Goal: Complete application form

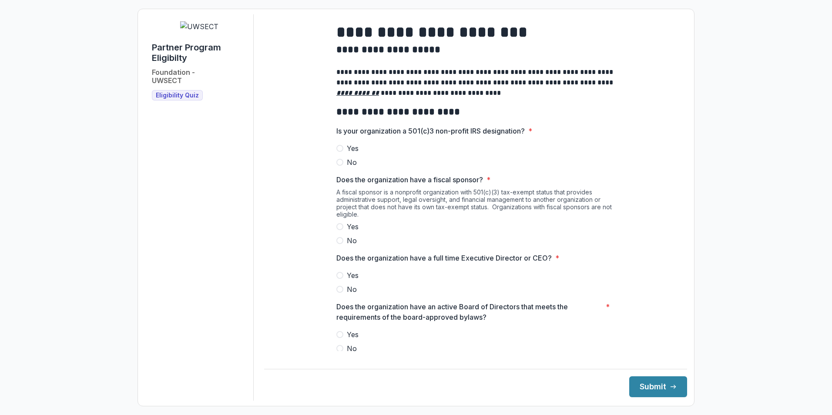
click at [345, 151] on label "Yes" at bounding box center [476, 148] width 279 height 10
click at [344, 246] on label "No" at bounding box center [476, 241] width 279 height 10
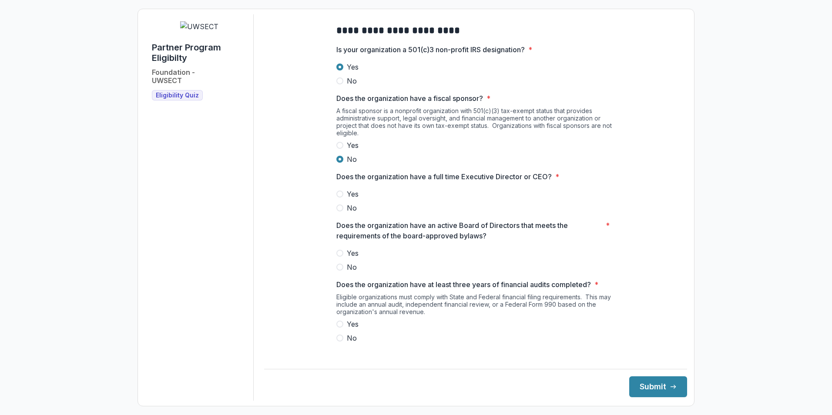
scroll to position [87, 0]
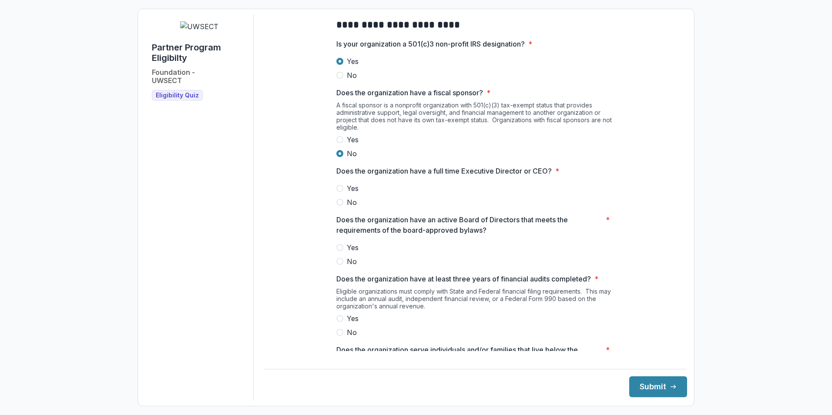
click at [341, 192] on span at bounding box center [340, 188] width 7 height 7
drag, startPoint x: 337, startPoint y: 253, endPoint x: 344, endPoint y: 253, distance: 7.0
click at [344, 253] on label "Yes" at bounding box center [476, 248] width 279 height 10
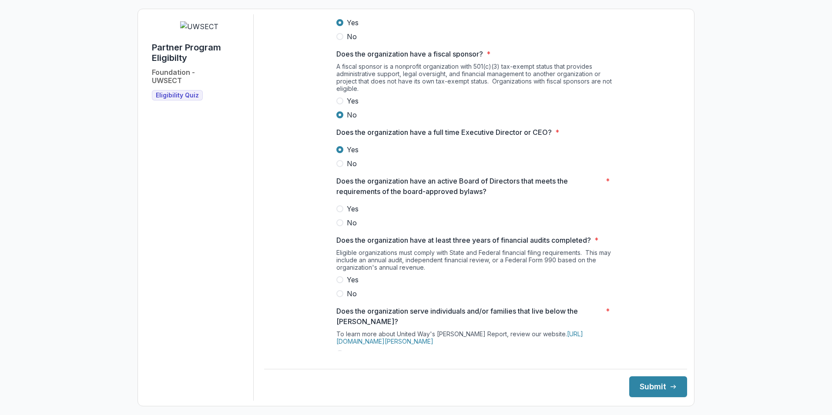
scroll to position [174, 0]
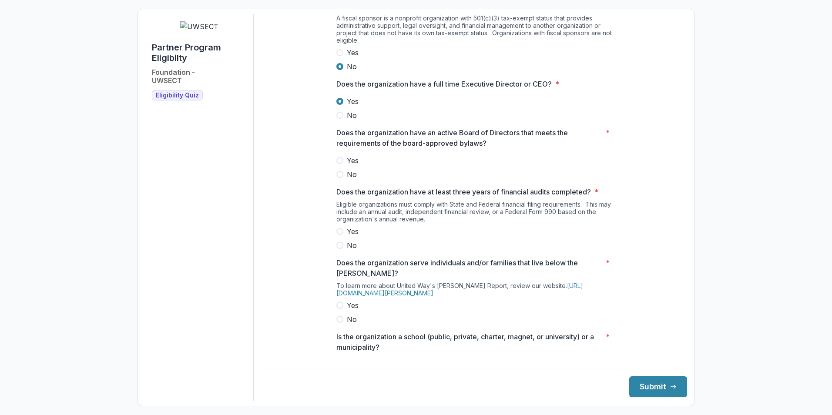
click at [344, 166] on label "Yes" at bounding box center [476, 160] width 279 height 10
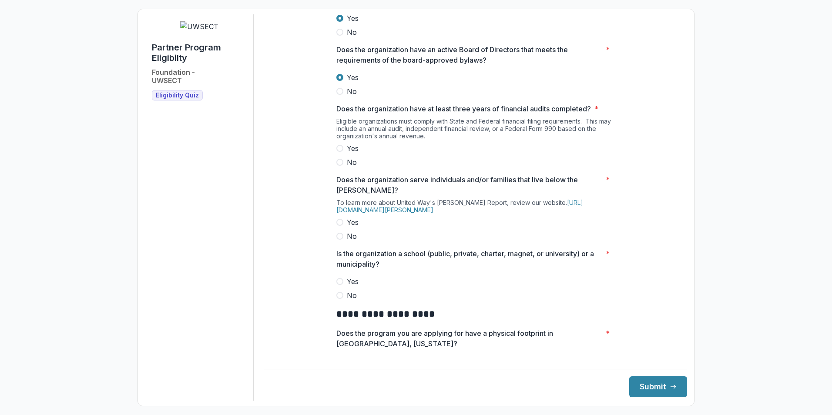
scroll to position [261, 0]
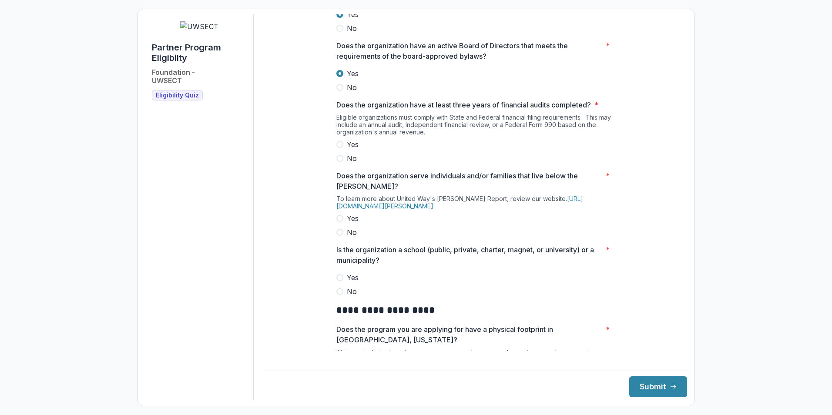
drag, startPoint x: 340, startPoint y: 149, endPoint x: 345, endPoint y: 151, distance: 5.7
click at [340, 148] on span at bounding box center [340, 144] width 7 height 7
click at [343, 224] on label "Yes" at bounding box center [476, 218] width 279 height 10
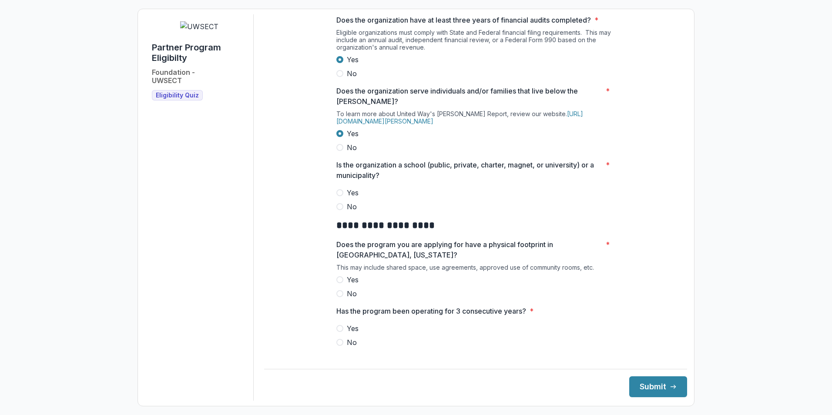
scroll to position [348, 0]
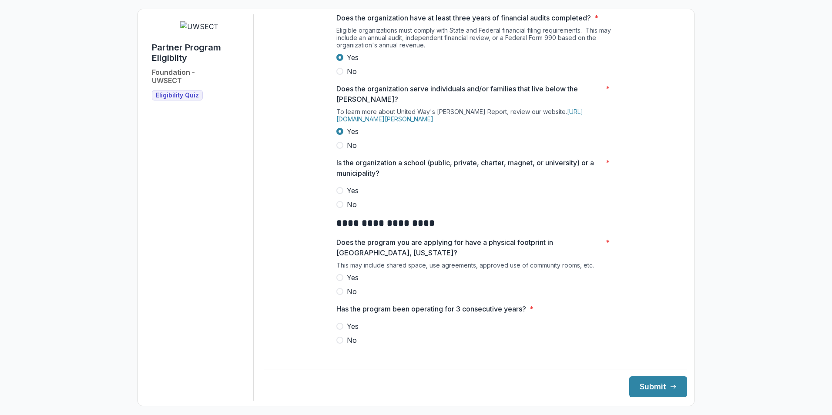
click at [345, 210] on label "No" at bounding box center [476, 204] width 279 height 10
drag, startPoint x: 345, startPoint y: 212, endPoint x: 335, endPoint y: 208, distance: 10.8
click at [340, 208] on span at bounding box center [340, 204] width 7 height 7
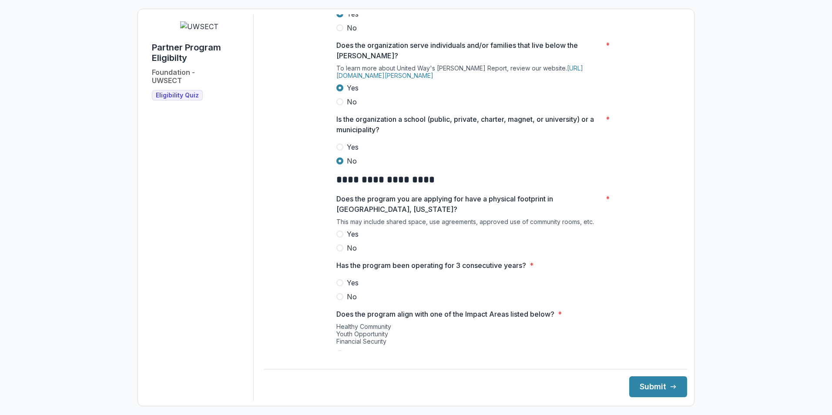
click at [337, 238] on span at bounding box center [340, 234] width 7 height 7
drag, startPoint x: 350, startPoint y: 288, endPoint x: 343, endPoint y: 291, distance: 7.8
click at [349, 288] on span "Yes" at bounding box center [353, 283] width 12 height 10
click at [644, 384] on button "Submit" at bounding box center [659, 387] width 58 height 21
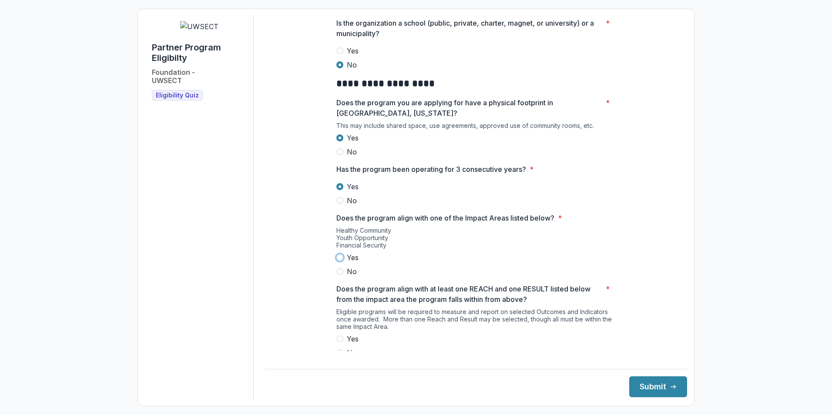
scroll to position [525, 0]
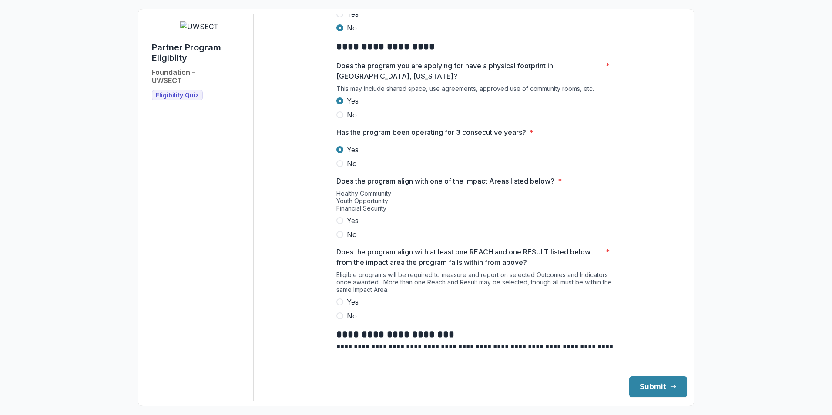
drag, startPoint x: 462, startPoint y: 232, endPoint x: 453, endPoint y: 229, distance: 9.0
click at [461, 226] on label "Yes" at bounding box center [476, 221] width 279 height 10
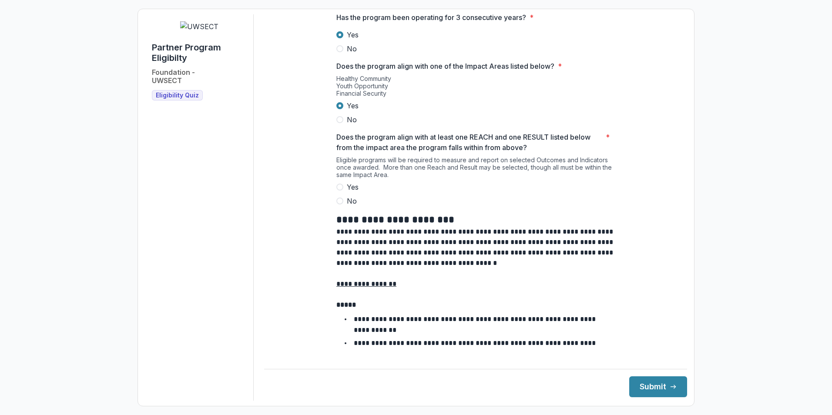
scroll to position [656, 0]
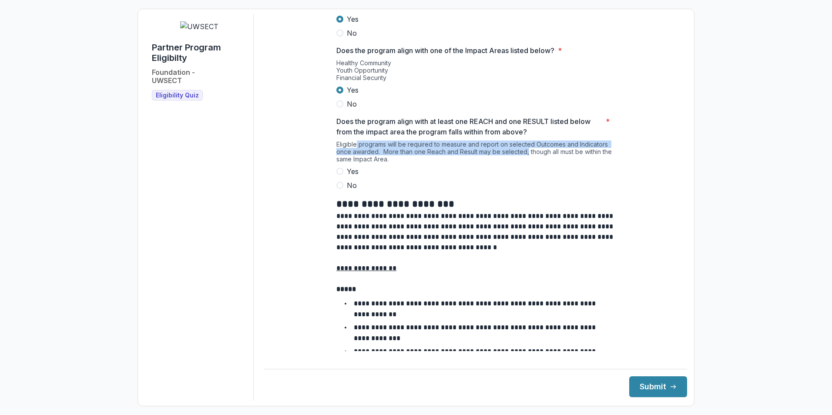
drag, startPoint x: 356, startPoint y: 152, endPoint x: 527, endPoint y: 159, distance: 171.2
click at [527, 159] on div "Eligible programs will be required to measure and report on selected Outcomes a…" at bounding box center [476, 154] width 279 height 26
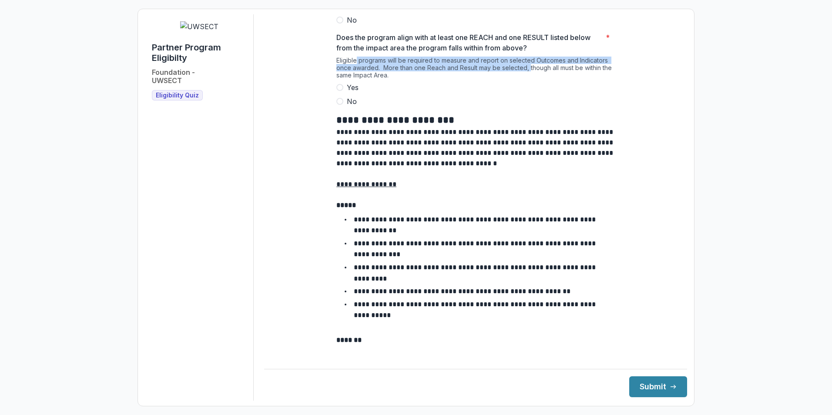
scroll to position [699, 0]
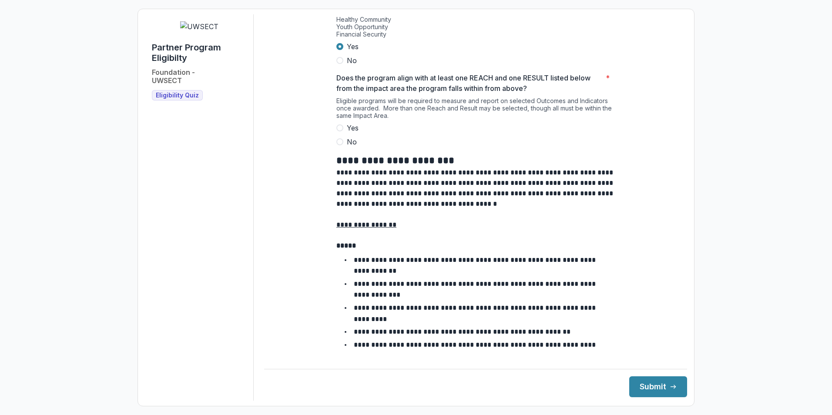
click at [334, 135] on div "**********" at bounding box center [476, 250] width 293 height 1870
click at [338, 131] on span at bounding box center [340, 128] width 7 height 7
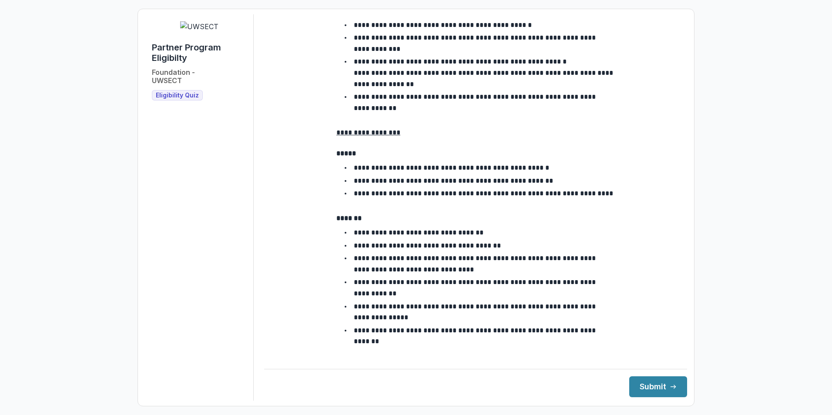
scroll to position [1488, 0]
click at [654, 391] on button "Submit" at bounding box center [659, 387] width 58 height 21
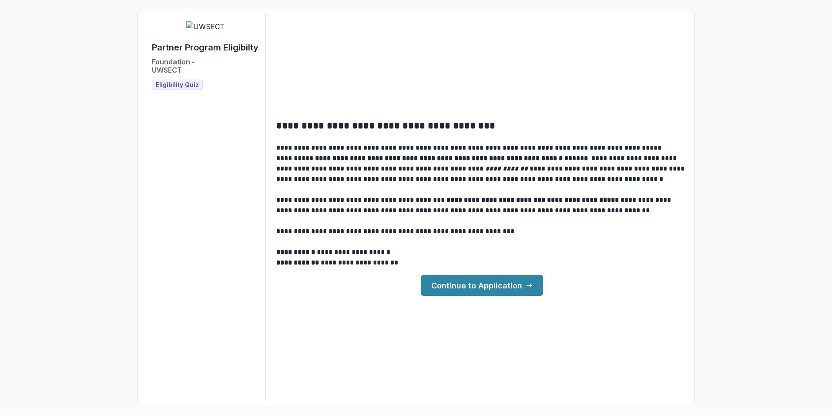
click at [481, 293] on link "Continue to Application" at bounding box center [482, 285] width 122 height 21
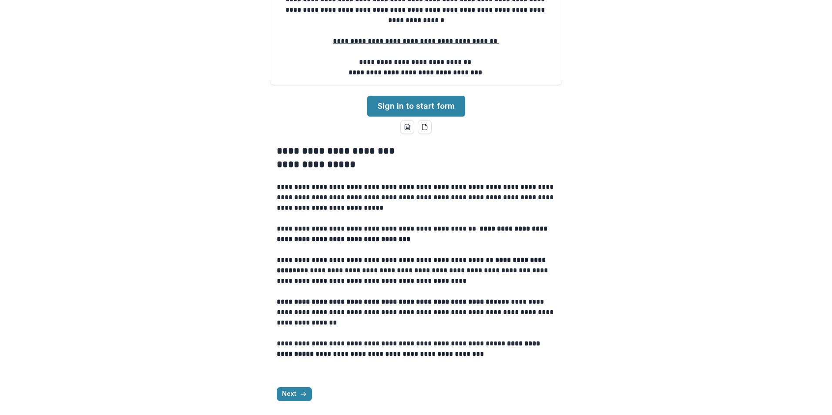
scroll to position [182, 0]
click at [292, 397] on button "Next" at bounding box center [294, 394] width 35 height 14
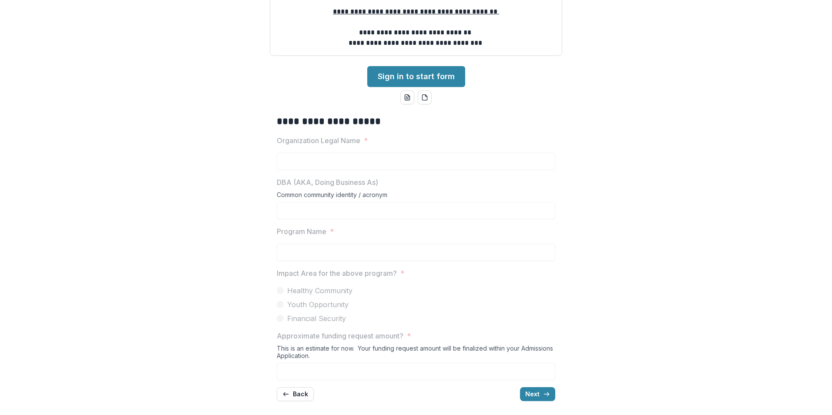
scroll to position [212, 0]
click at [538, 393] on button "Next" at bounding box center [537, 394] width 35 height 14
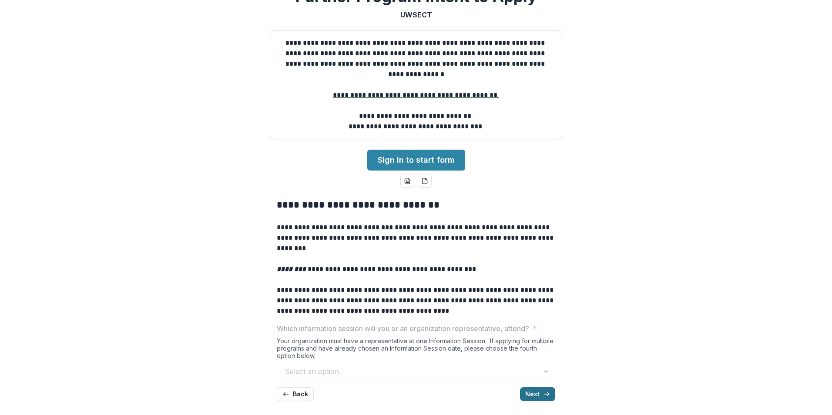
scroll to position [128, 0]
click at [406, 296] on p "**********" at bounding box center [416, 300] width 279 height 31
click at [288, 393] on icon "button" at bounding box center [286, 394] width 7 height 7
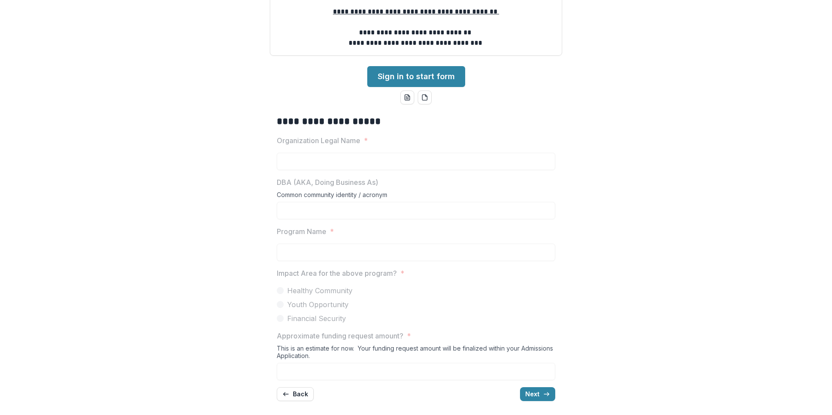
scroll to position [212, 0]
click at [534, 398] on button "Next" at bounding box center [537, 394] width 35 height 14
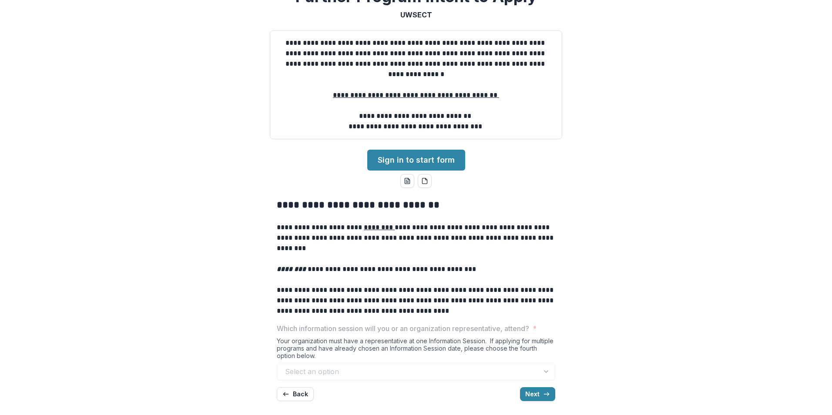
click at [551, 400] on button "Next" at bounding box center [537, 394] width 35 height 14
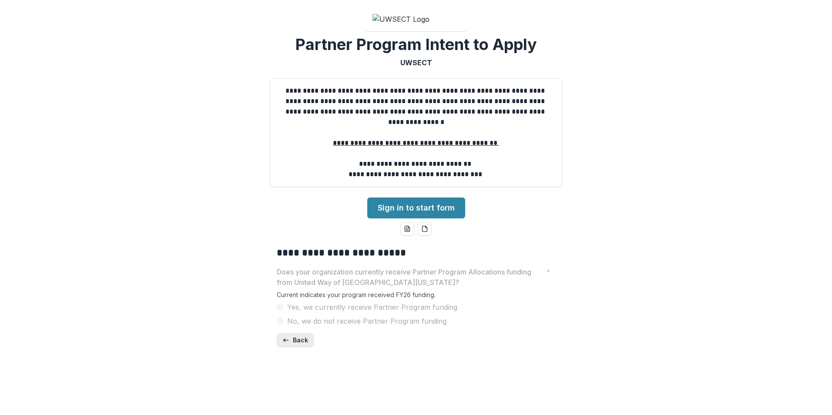
click at [294, 347] on button "Back" at bounding box center [295, 341] width 37 height 14
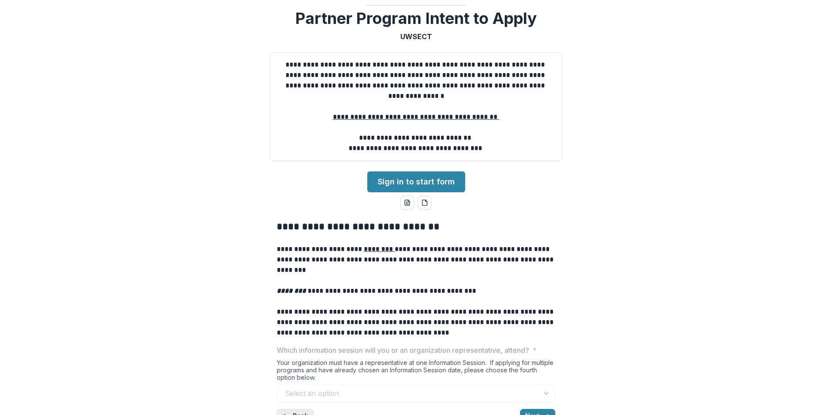
click at [295, 338] on p "**********" at bounding box center [416, 322] width 279 height 31
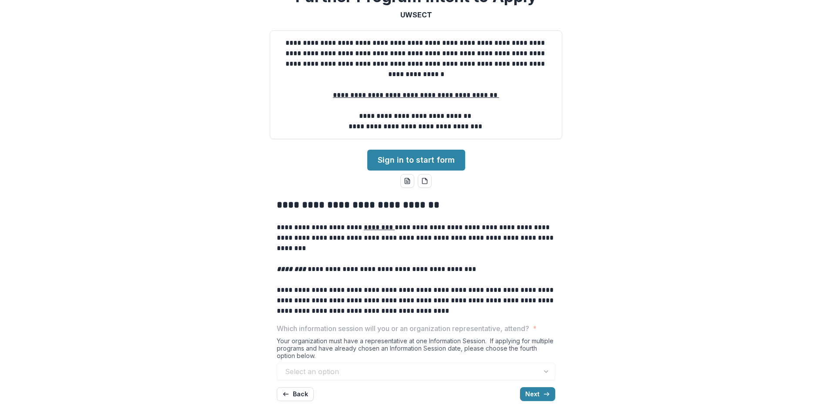
scroll to position [128, 0]
click at [529, 283] on p at bounding box center [416, 280] width 279 height 10
click at [397, 158] on link "Sign in to start form" at bounding box center [416, 160] width 98 height 21
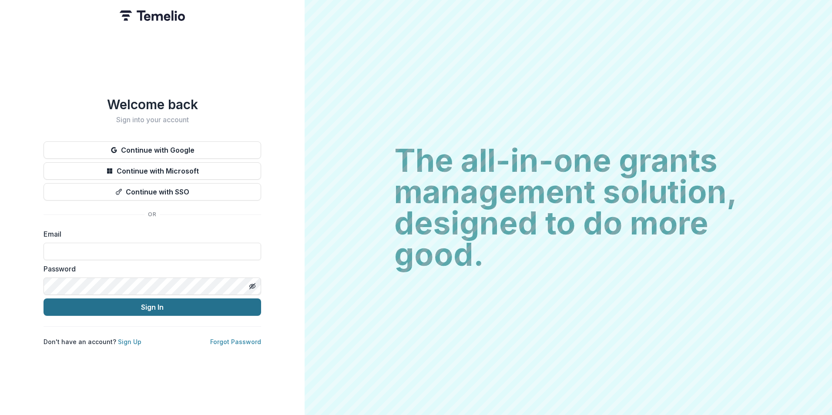
type input "**********"
click at [172, 308] on button "Sign In" at bounding box center [153, 307] width 218 height 17
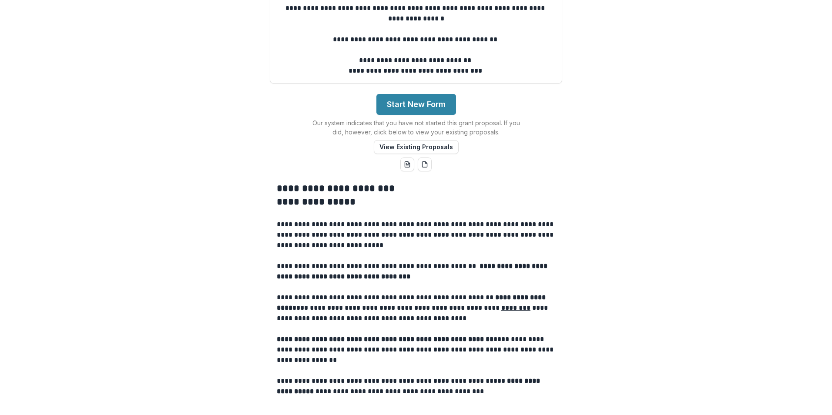
scroll to position [131, 0]
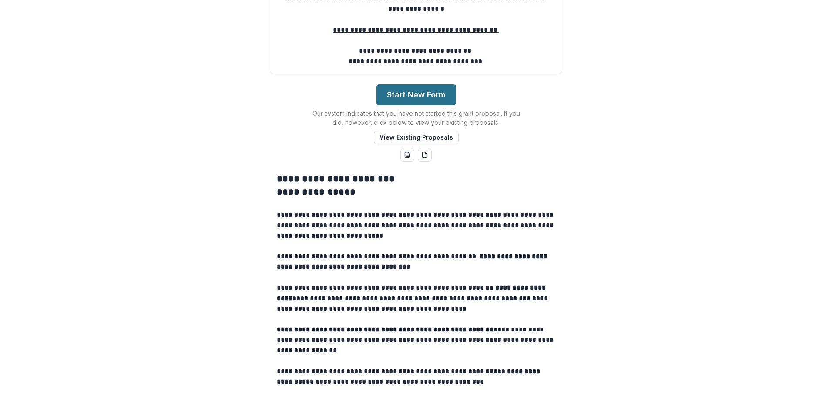
click at [420, 105] on button "Start New Form" at bounding box center [417, 94] width 80 height 21
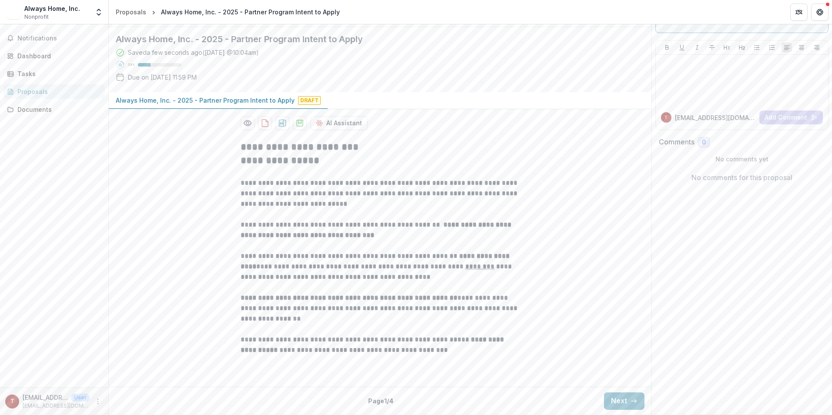
scroll to position [120, 0]
click at [610, 408] on button "Next" at bounding box center [624, 401] width 40 height 17
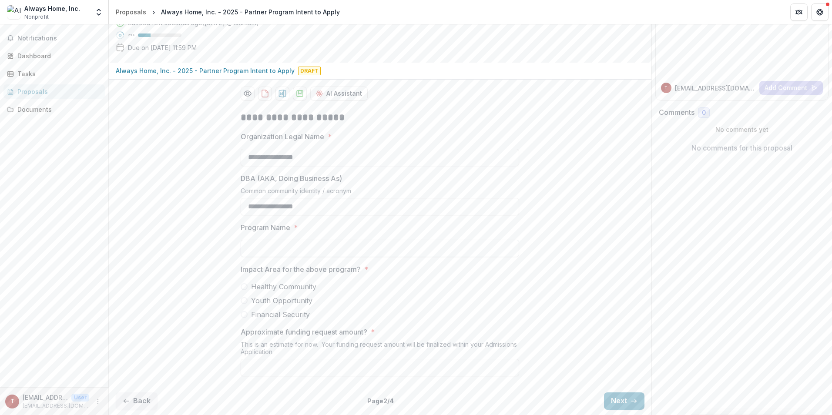
click at [276, 257] on input "Program Name *" at bounding box center [380, 248] width 279 height 17
click at [249, 320] on label "Financial Security" at bounding box center [380, 315] width 279 height 10
click at [254, 257] on input "Program Name *" at bounding box center [380, 248] width 279 height 17
type input "**********"
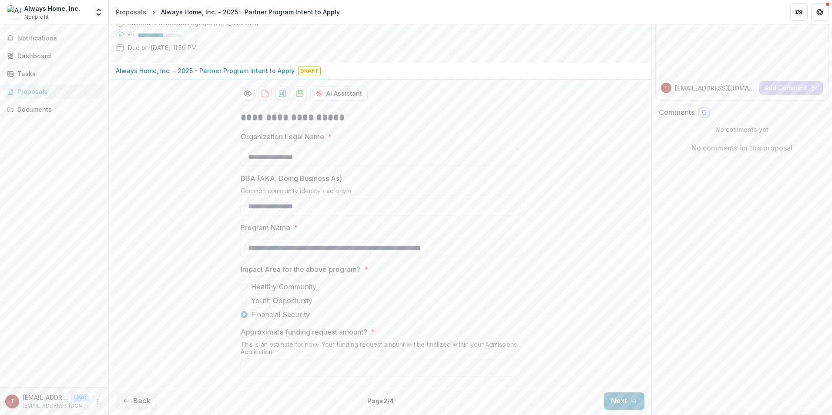
click at [285, 363] on input "Approximate funding request amount? *" at bounding box center [380, 367] width 279 height 17
type input "*******"
click at [619, 401] on button "Next" at bounding box center [624, 401] width 40 height 17
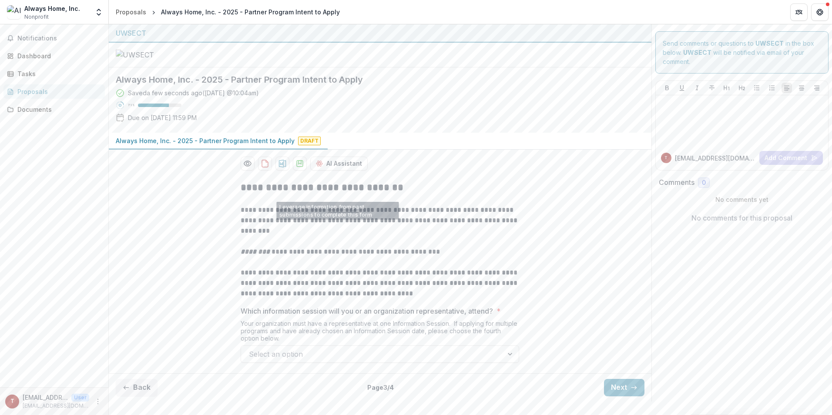
scroll to position [67, 0]
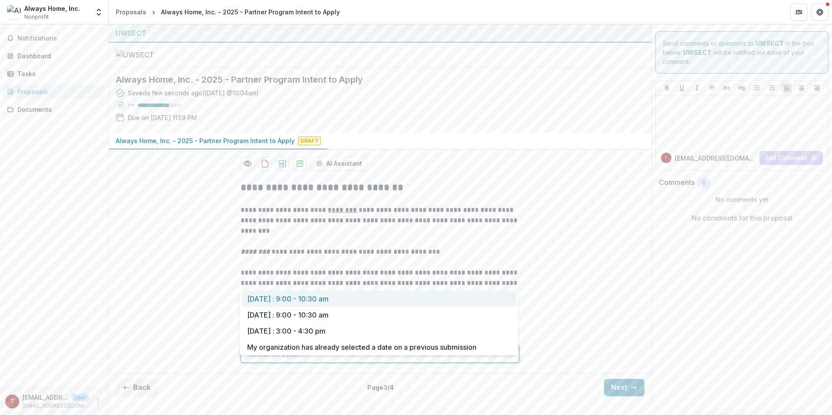
click at [289, 360] on div at bounding box center [372, 354] width 246 height 12
click at [293, 315] on div "September 19 : 9:00 - 10:30 am" at bounding box center [379, 315] width 275 height 16
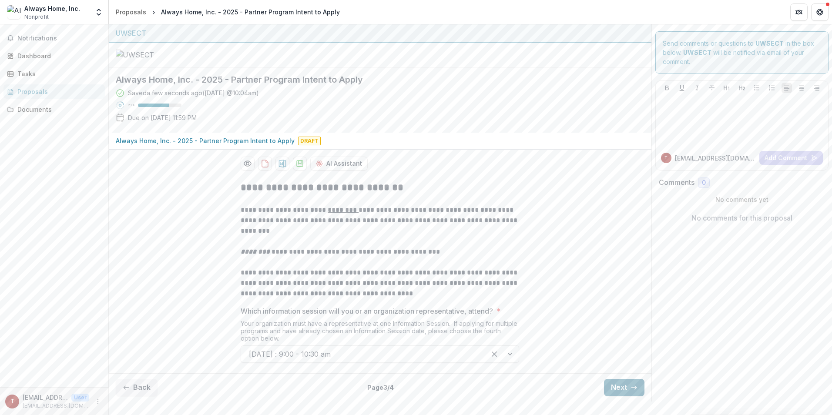
click at [621, 397] on button "Next" at bounding box center [624, 387] width 40 height 17
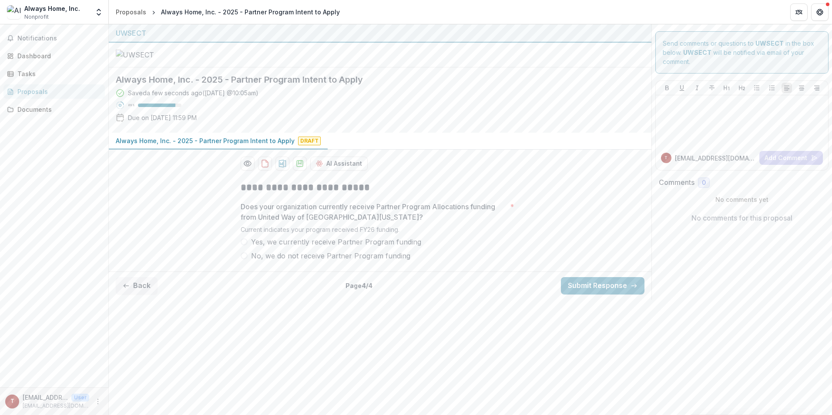
drag, startPoint x: 246, startPoint y: 334, endPoint x: 276, endPoint y: 342, distance: 31.6
click at [246, 259] on span at bounding box center [244, 256] width 7 height 7
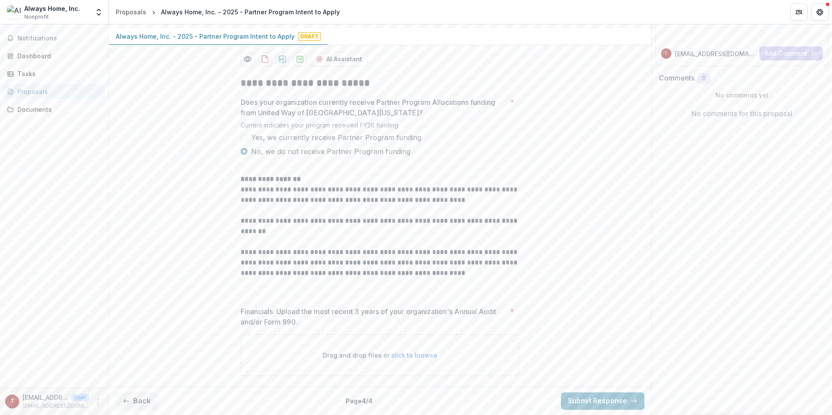
scroll to position [185, 0]
click at [404, 356] on span "click to browse" at bounding box center [414, 355] width 46 height 7
type input "**********"
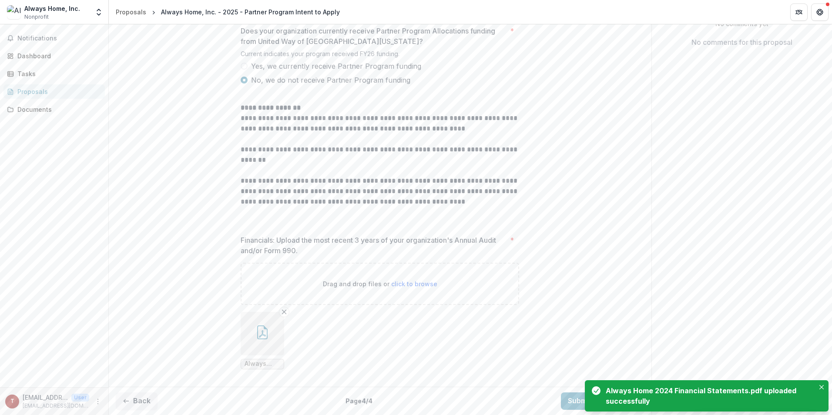
scroll to position [228, 0]
click at [402, 289] on p "Drag and drop files or click to browse" at bounding box center [380, 284] width 115 height 9
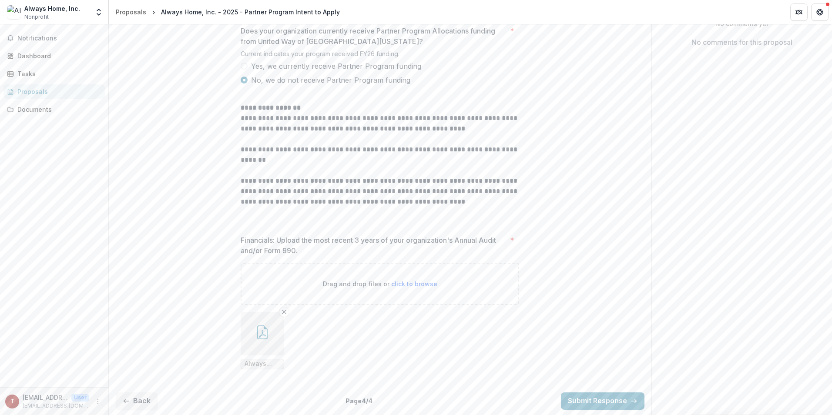
type input "**********"
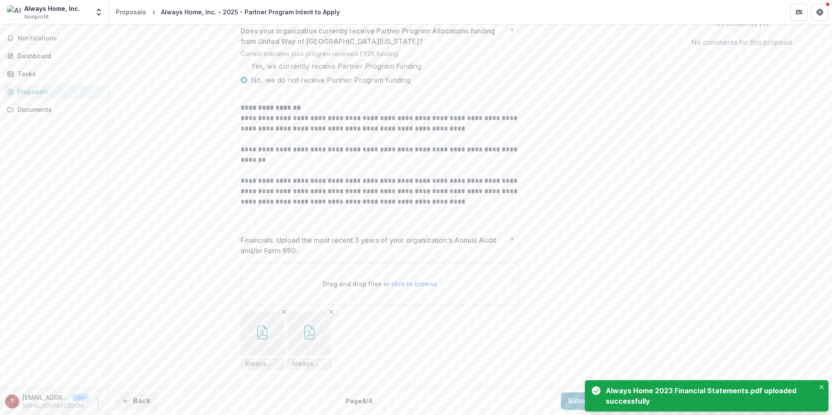
click at [402, 288] on span "click to browse" at bounding box center [414, 283] width 46 height 7
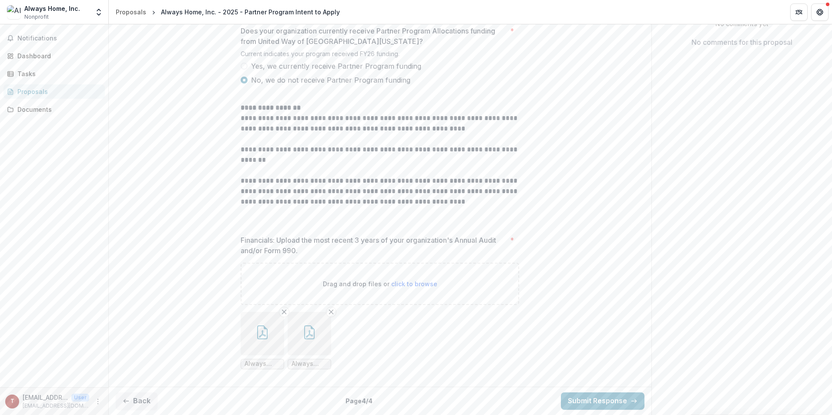
type input "**********"
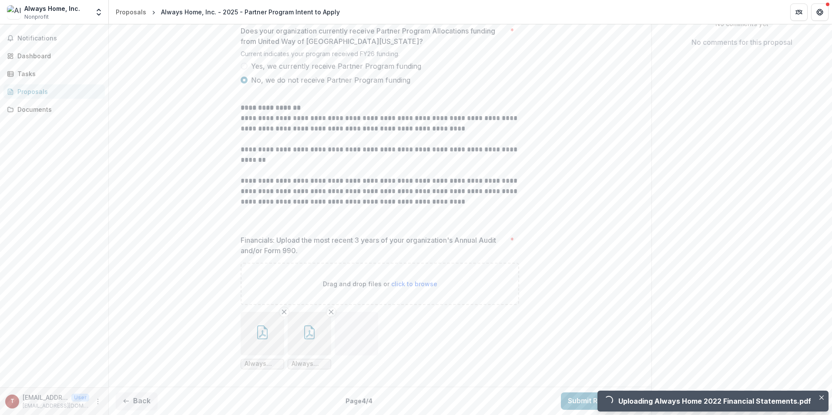
scroll to position [256, 0]
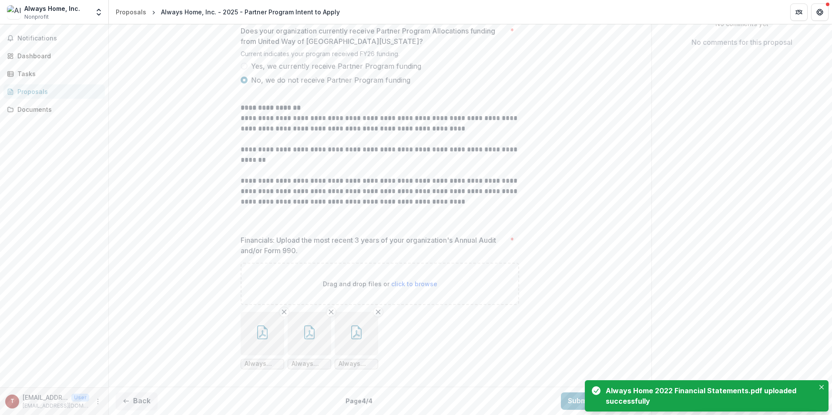
click at [562, 323] on div "**********" at bounding box center [380, 190] width 543 height 385
click at [824, 386] on button "Close" at bounding box center [822, 387] width 10 height 10
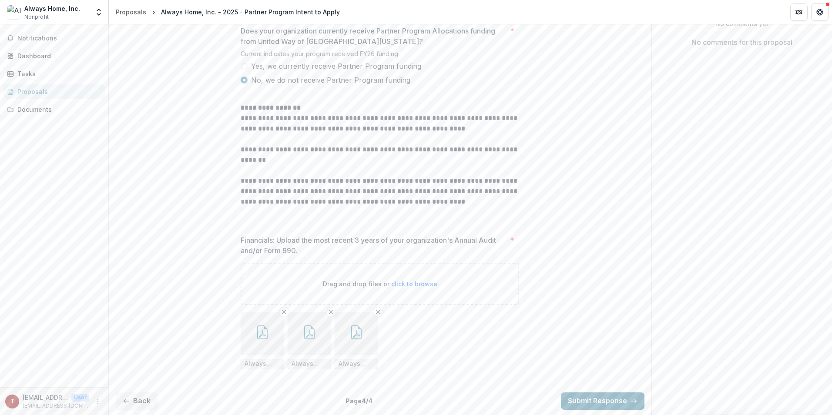
click at [593, 403] on button "Submit Response" at bounding box center [603, 401] width 84 height 17
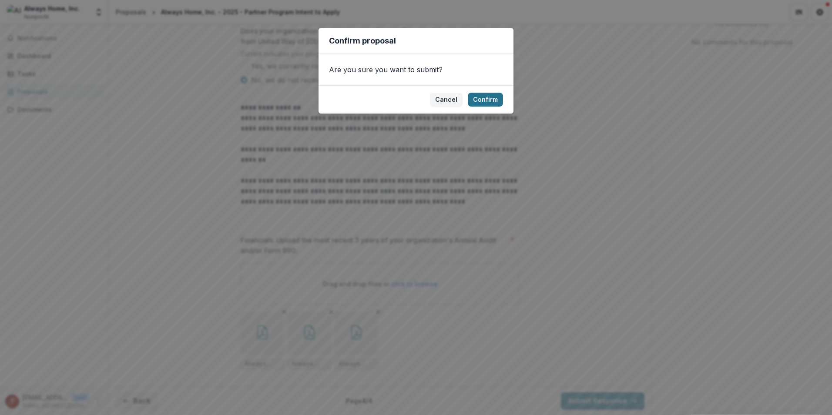
click at [490, 97] on button "Confirm" at bounding box center [485, 100] width 35 height 14
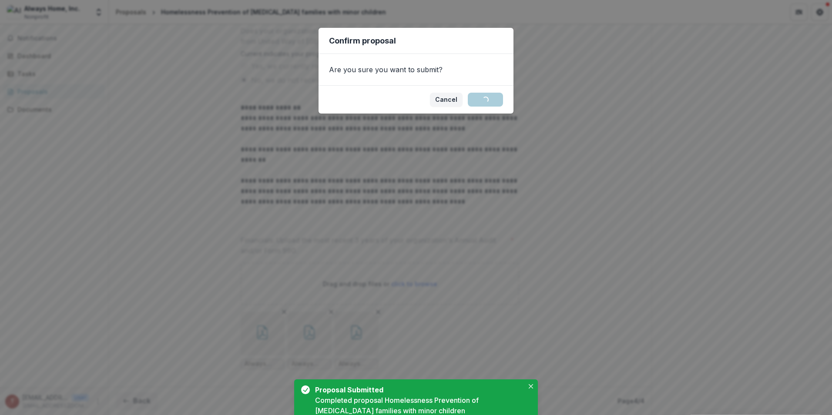
scroll to position [284, 0]
